Goal: Check status: Check status

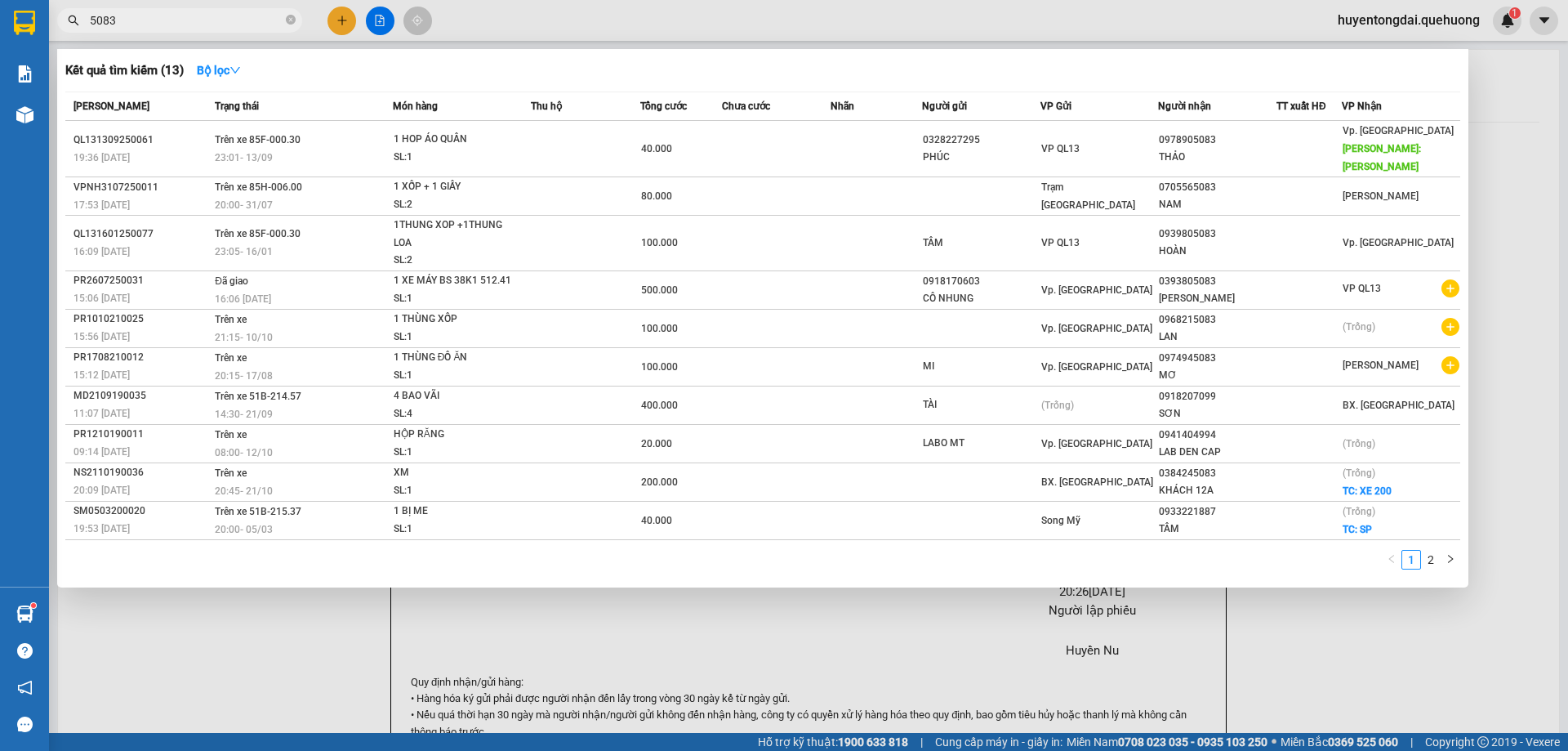
type input "5083"
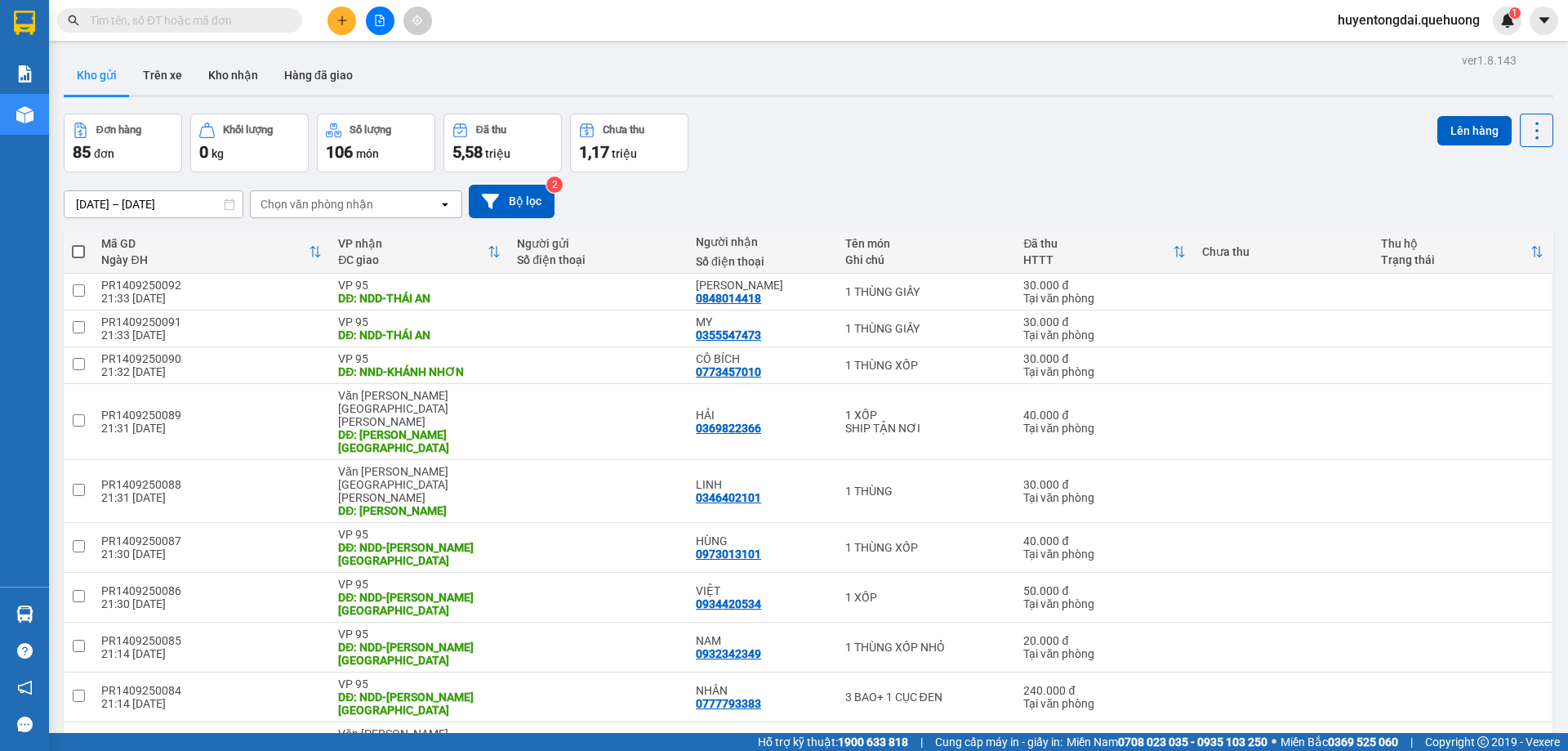
click at [90, 22] on input "text" at bounding box center [186, 20] width 193 height 18
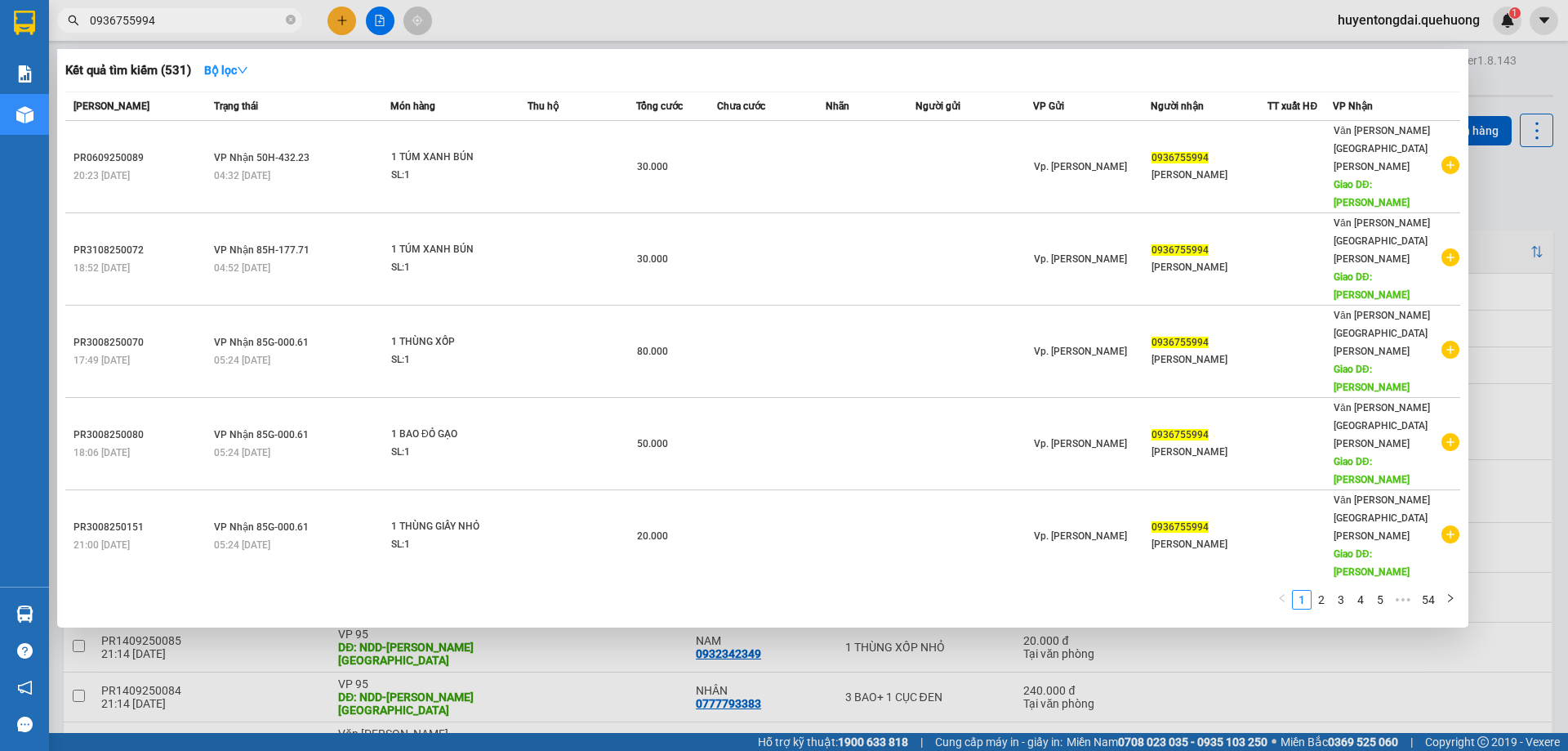
type input "0936755994"
